Goal: Information Seeking & Learning: Learn about a topic

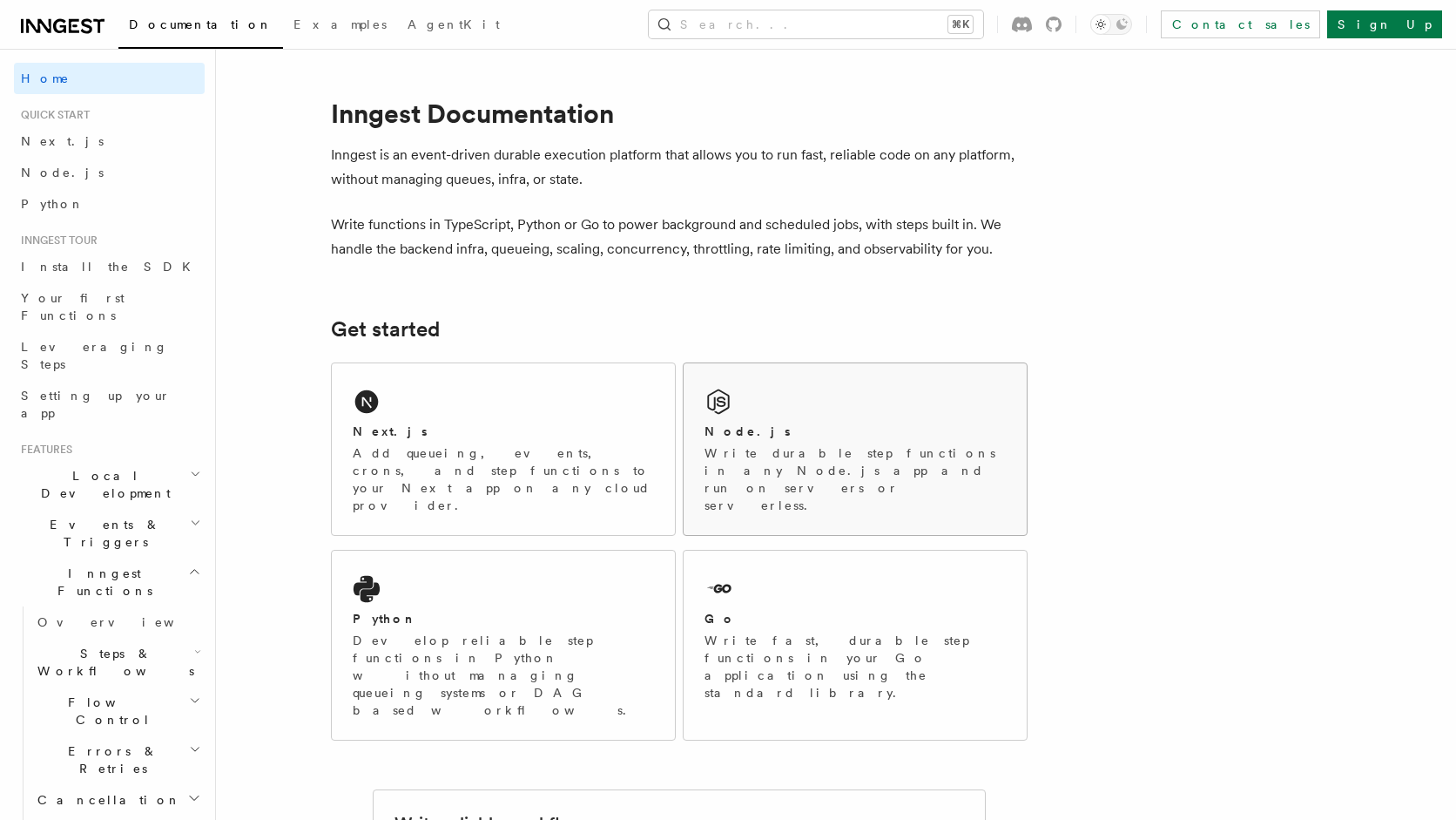
click at [735, 448] on p "Write durable step functions in any Node.js app and run on servers or serverles…" at bounding box center [855, 479] width 301 height 70
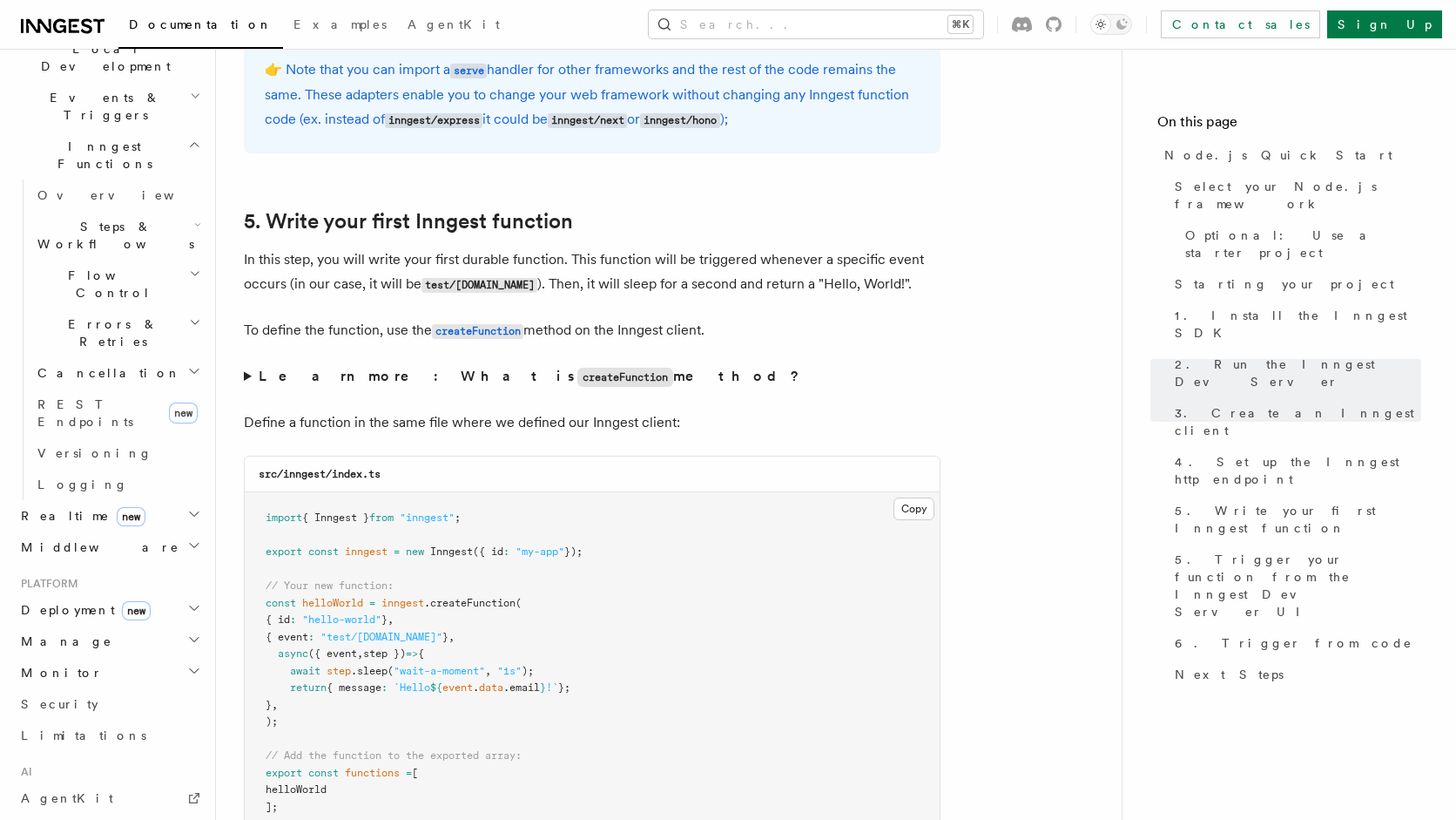
scroll to position [412, 0]
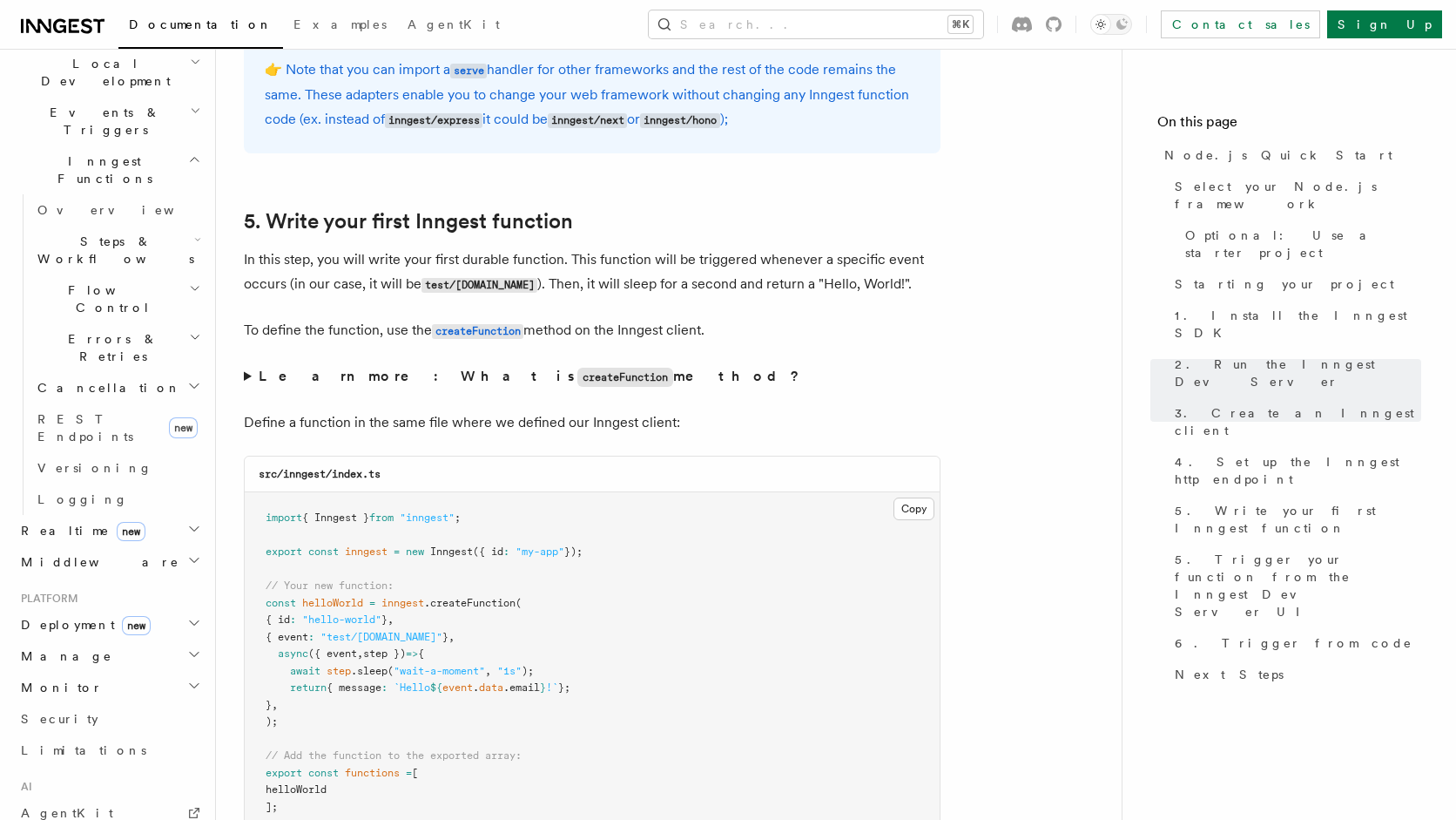
click at [185, 515] on h2 "Realtime new" at bounding box center [108, 531] width 191 height 32
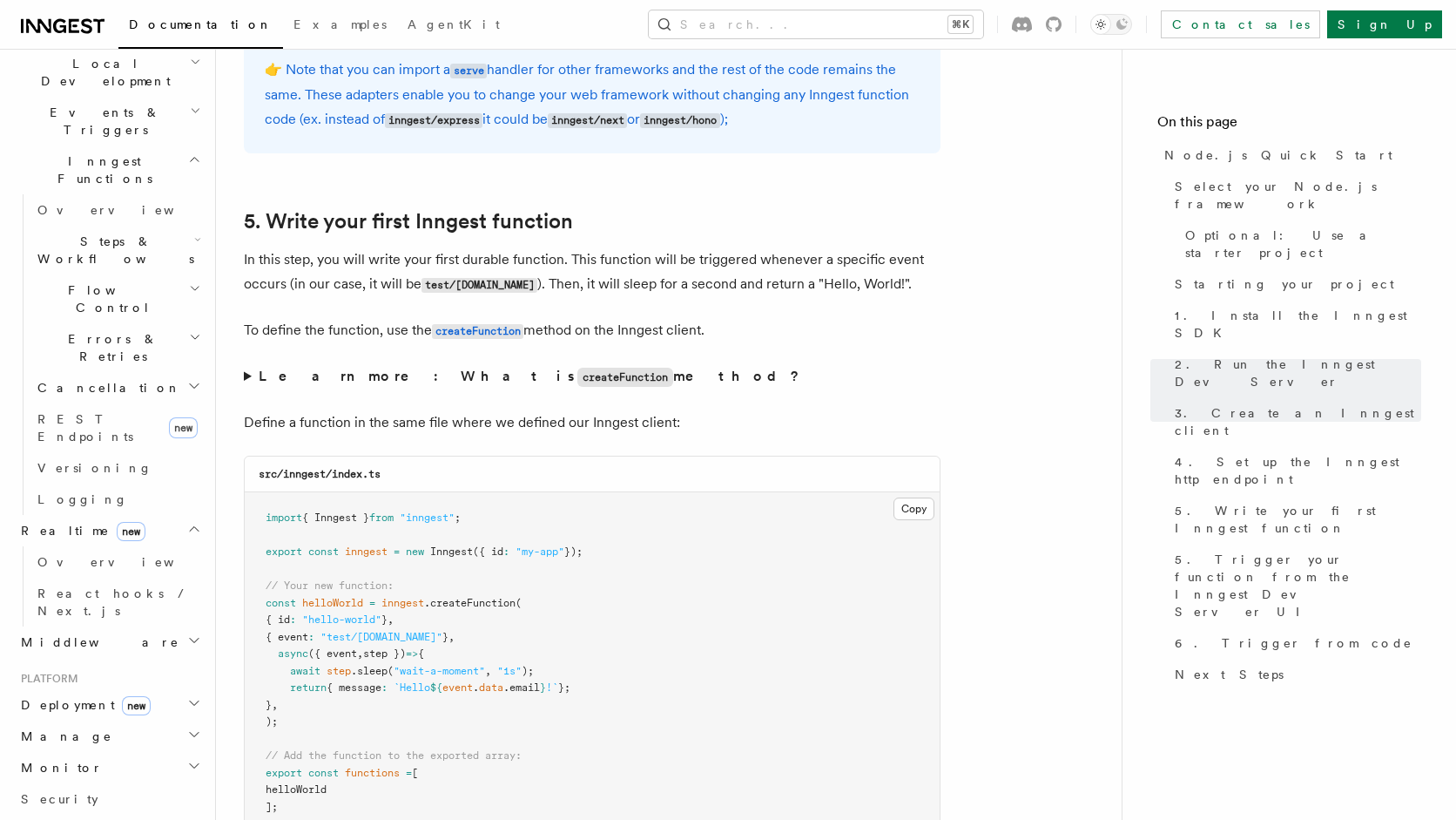
click at [185, 515] on h2 "Realtime new" at bounding box center [108, 531] width 191 height 32
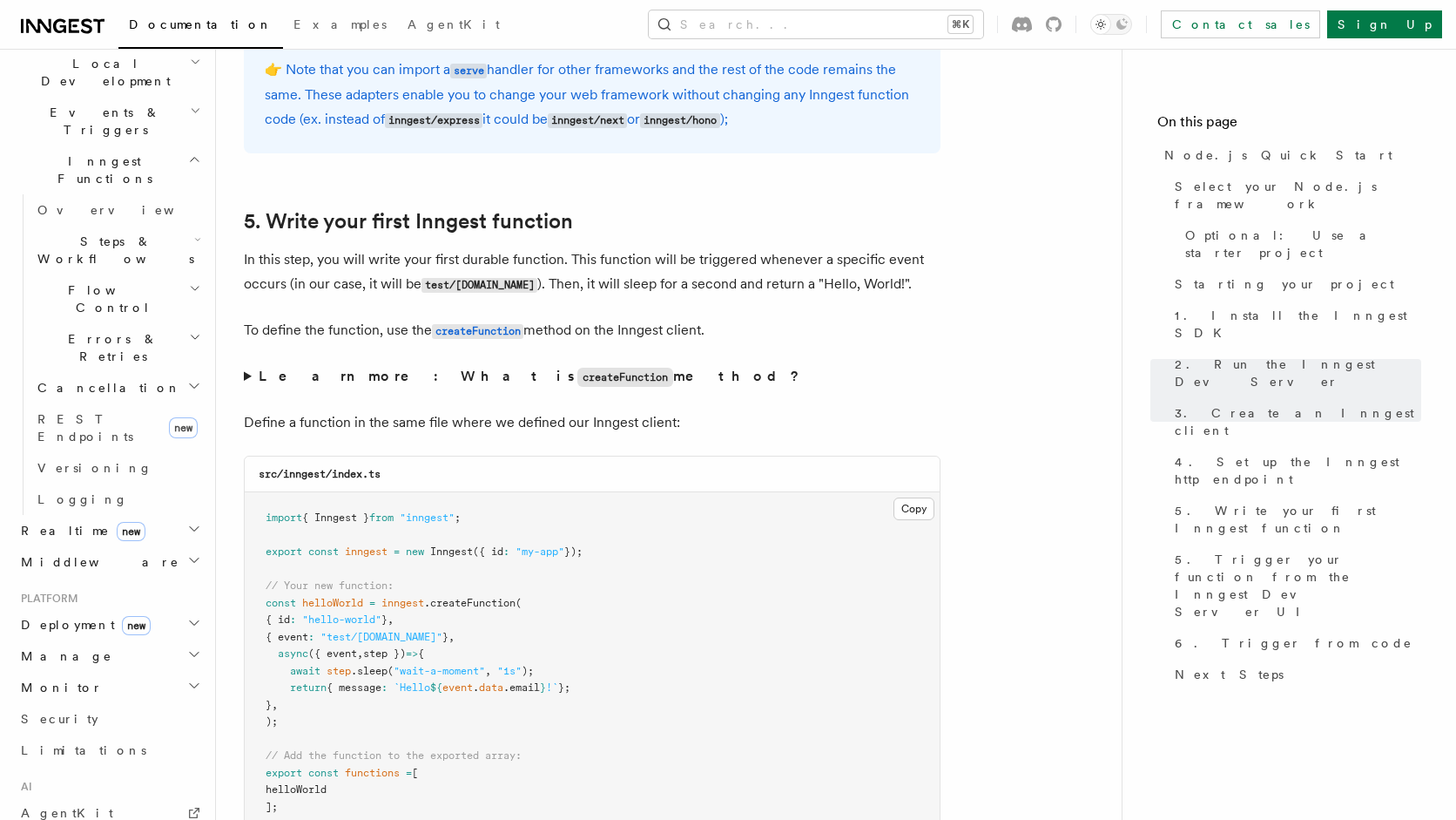
click at [185, 515] on h2 "Realtime new" at bounding box center [108, 531] width 191 height 32
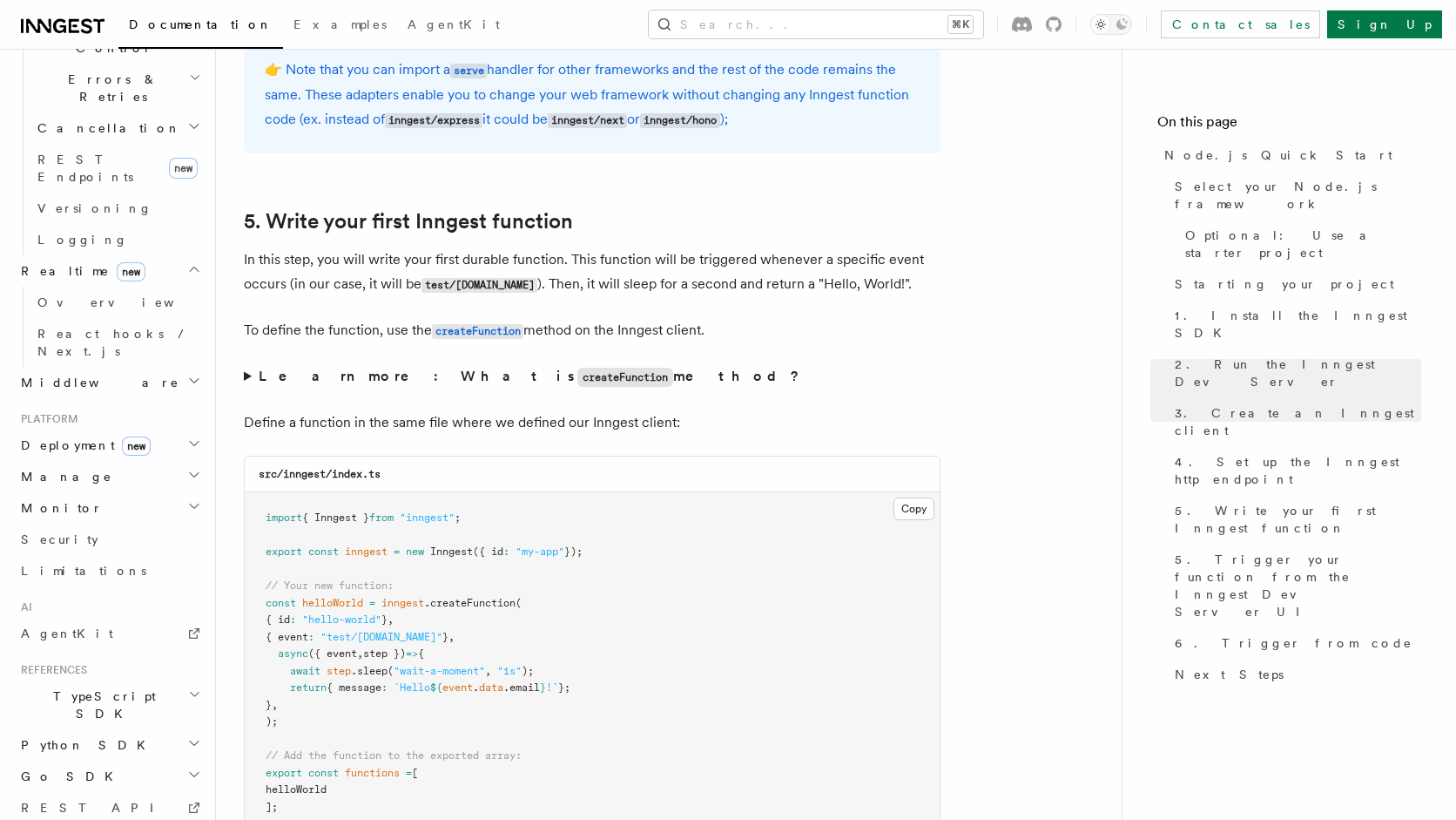
scroll to position [0, 0]
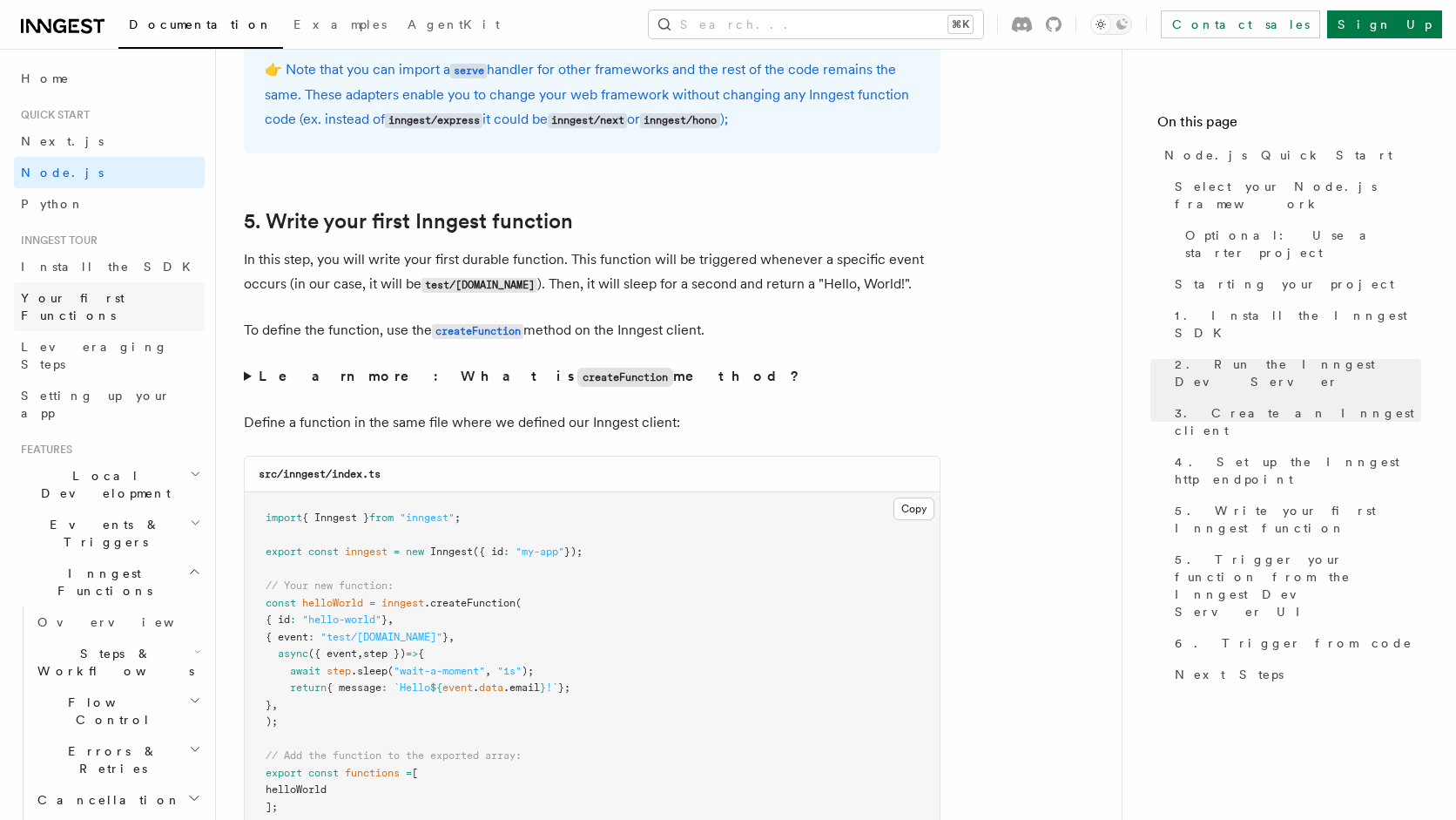
click at [80, 297] on span "Your first Functions" at bounding box center [72, 306] width 104 height 32
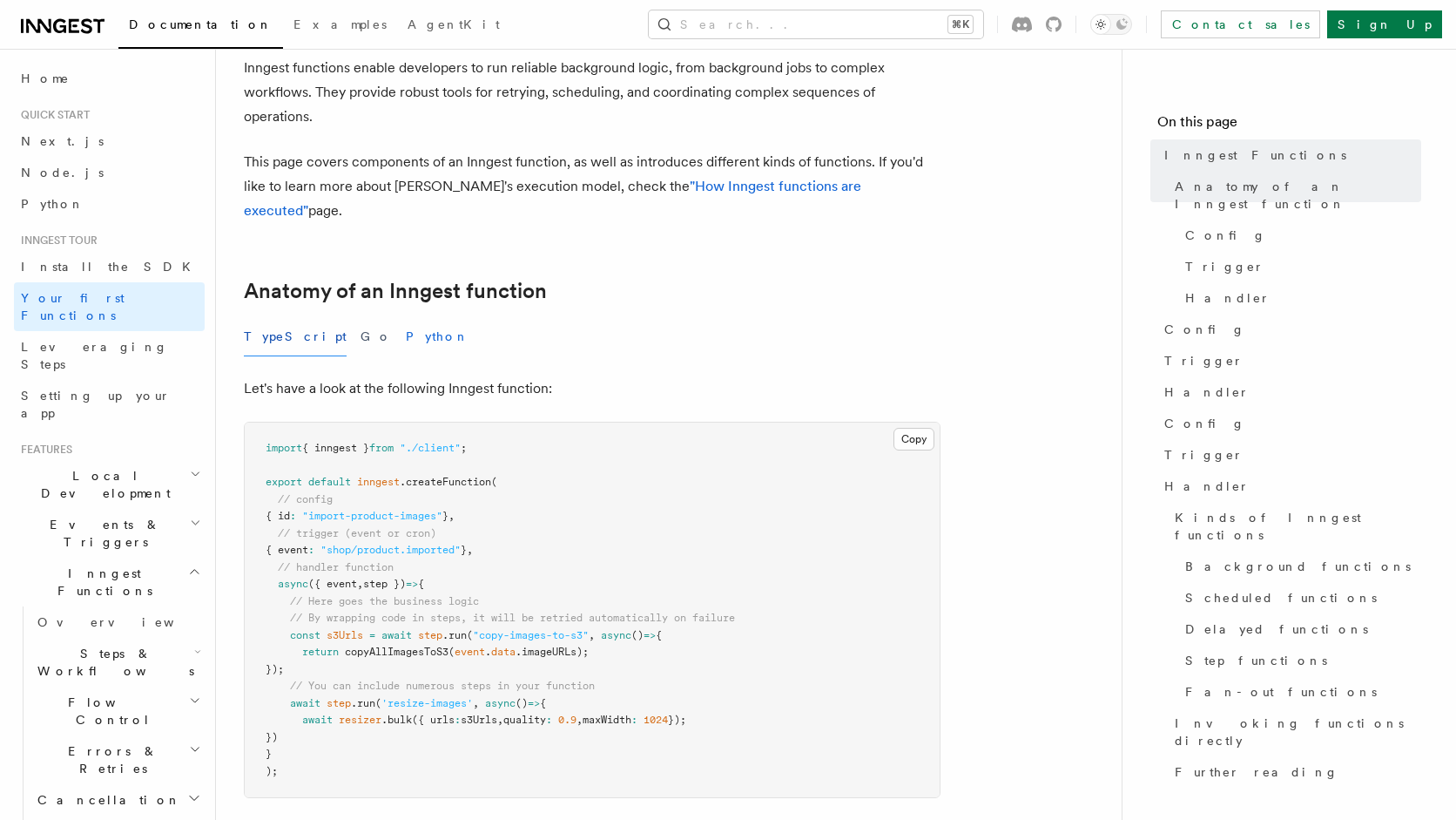
scroll to position [131, 0]
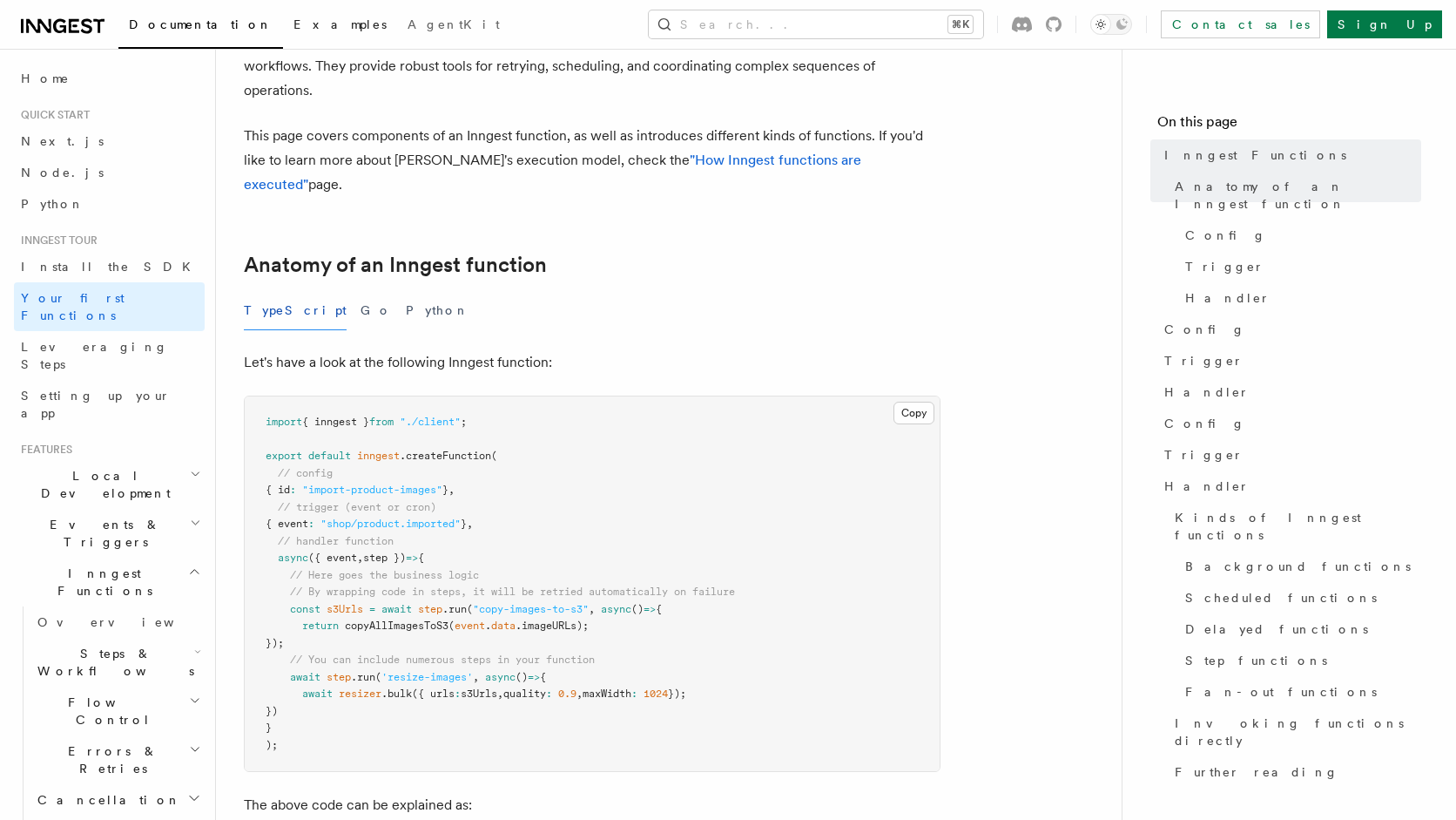
click at [283, 11] on link "Examples" at bounding box center [340, 26] width 114 height 42
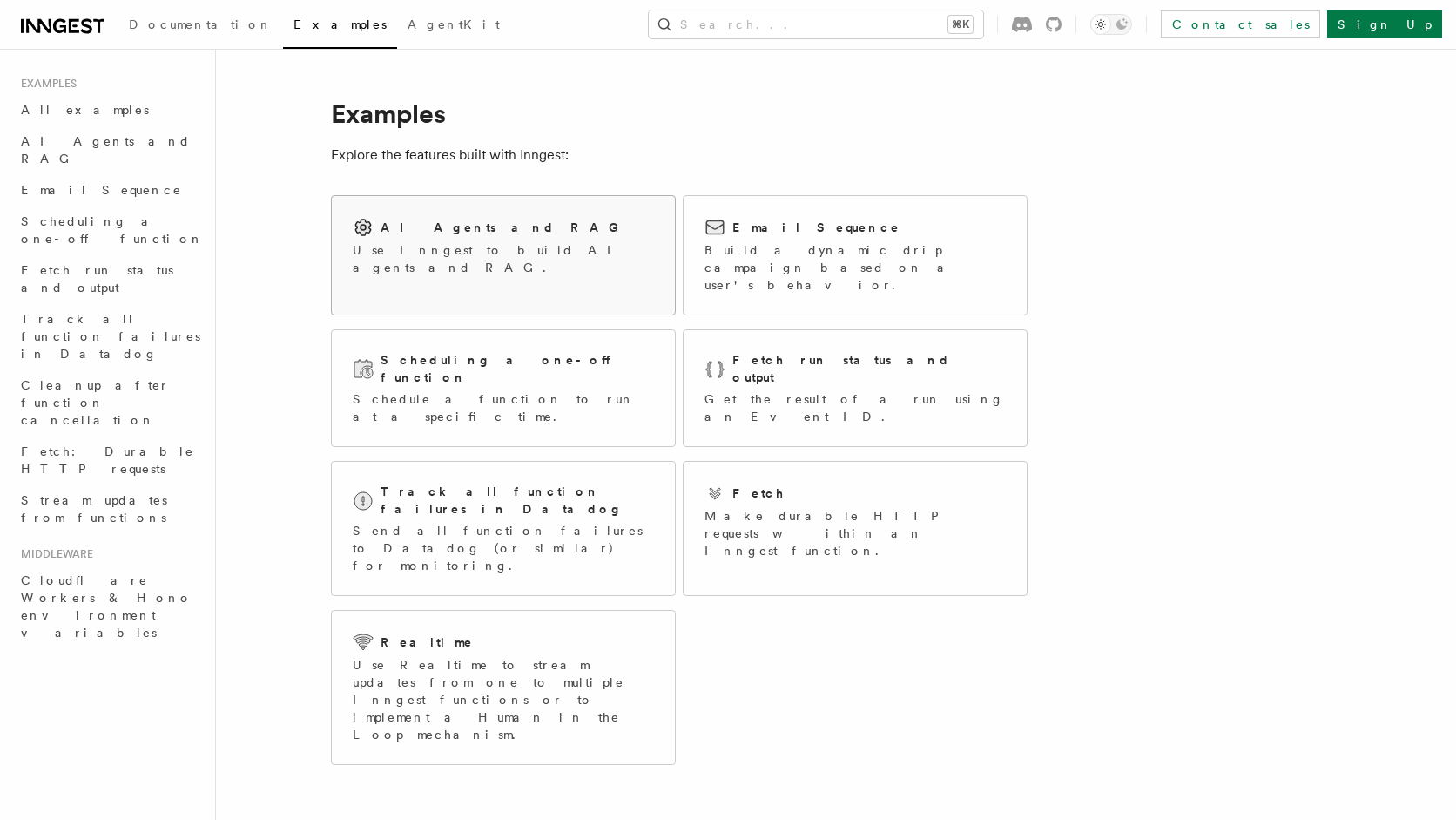
click at [557, 238] on div "AI Agents and RAG Use Inngest to build AI agents and RAG." at bounding box center [503, 247] width 301 height 60
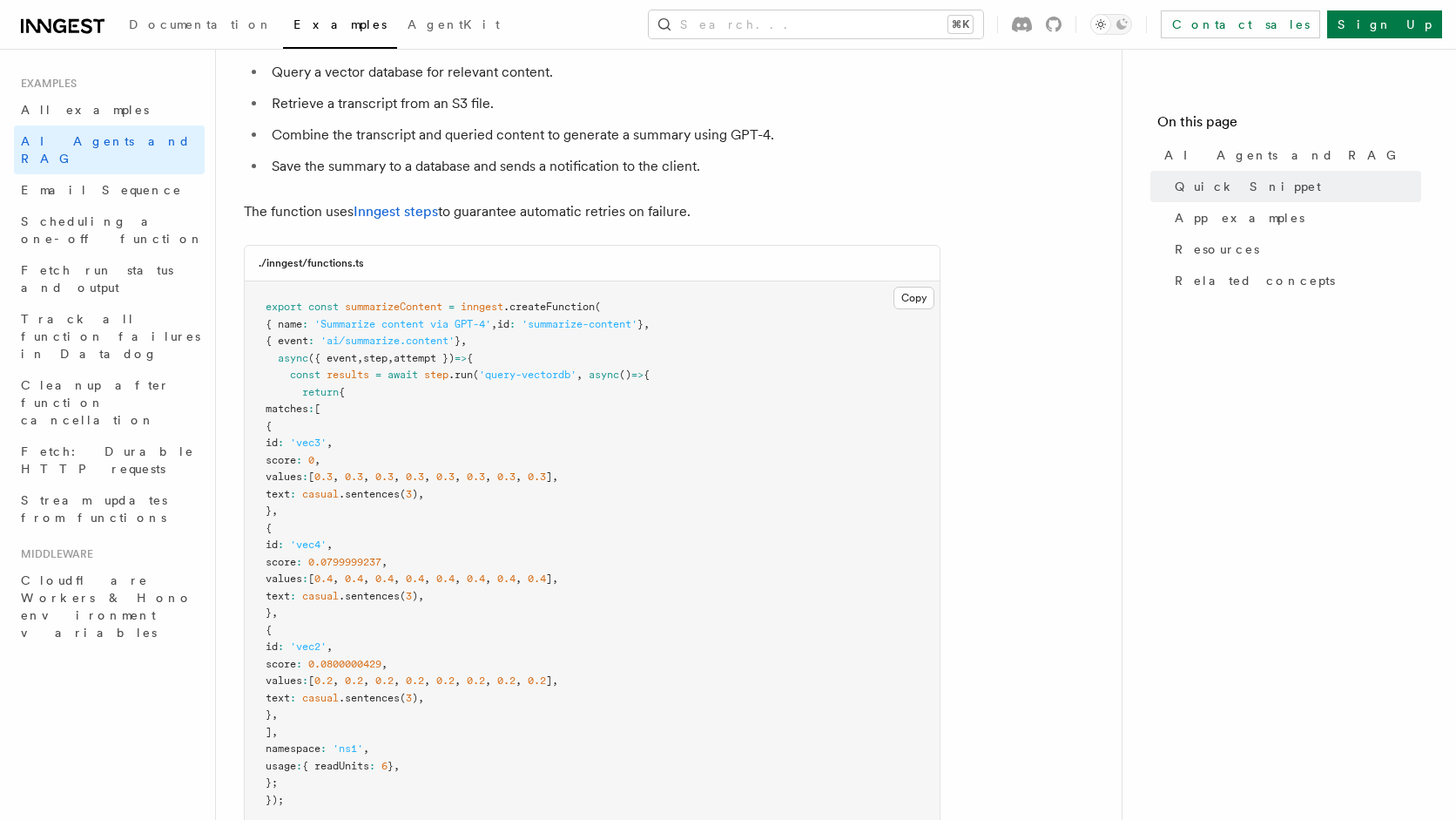
click at [612, 319] on span "'summarize-content'" at bounding box center [579, 324] width 116 height 12
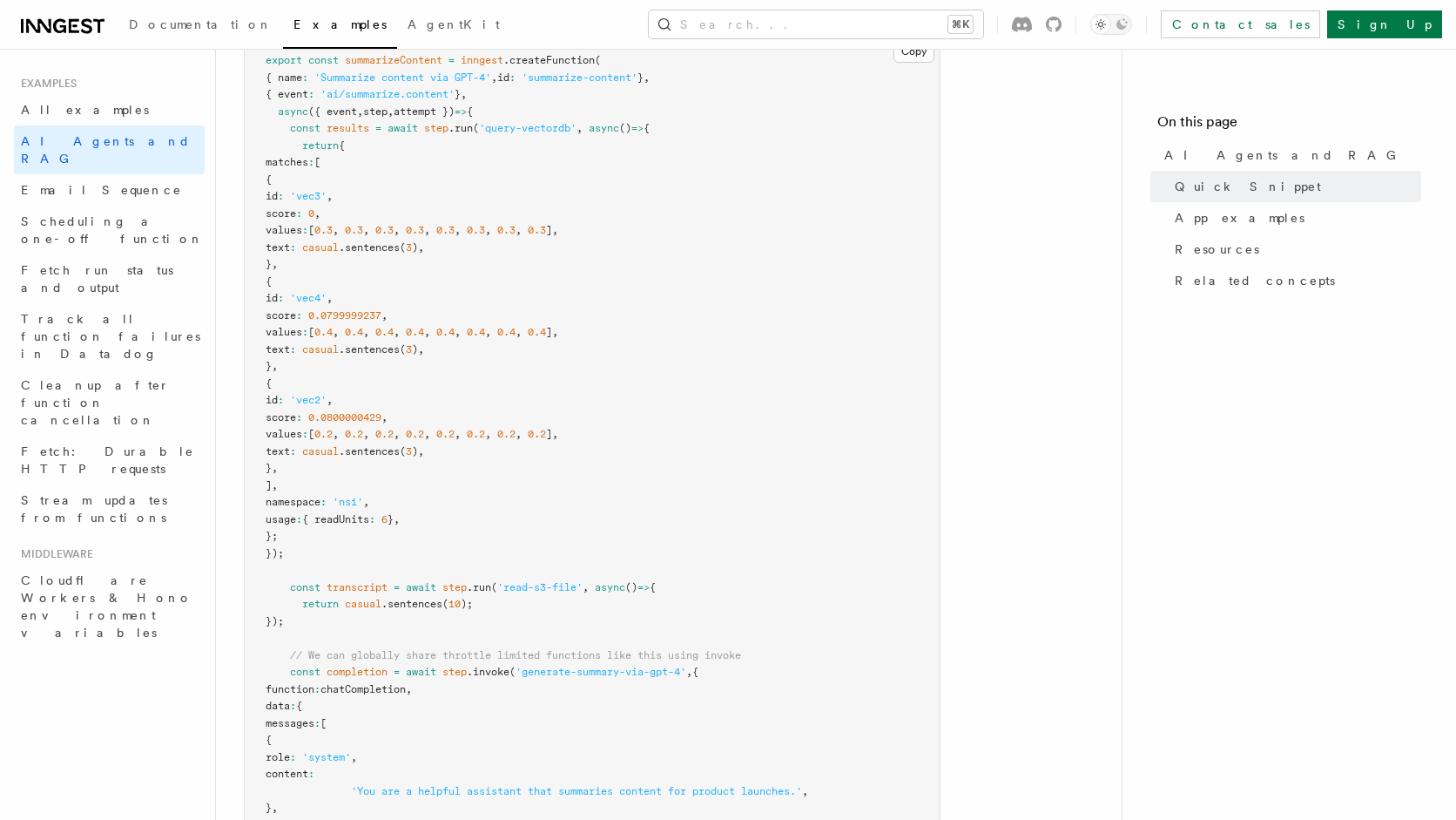
scroll to position [585, 0]
